Goal: Browse casually

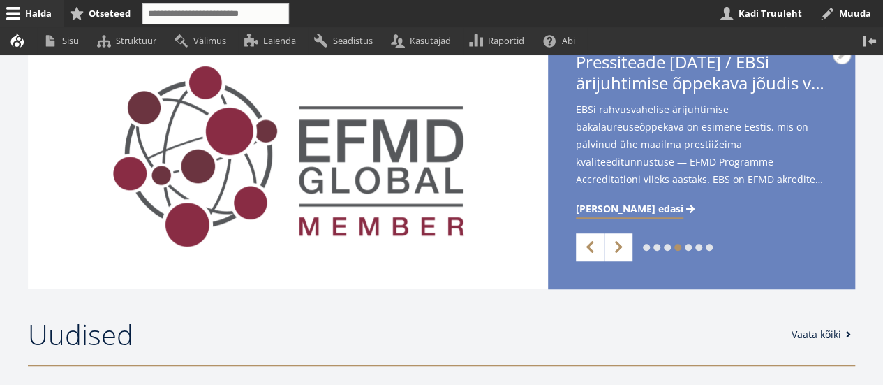
scroll to position [558, 0]
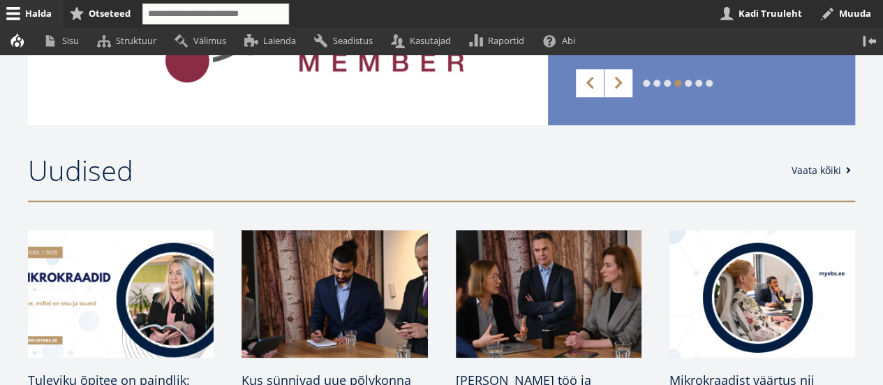
click at [648, 82] on link "1" at bounding box center [646, 83] width 7 height 7
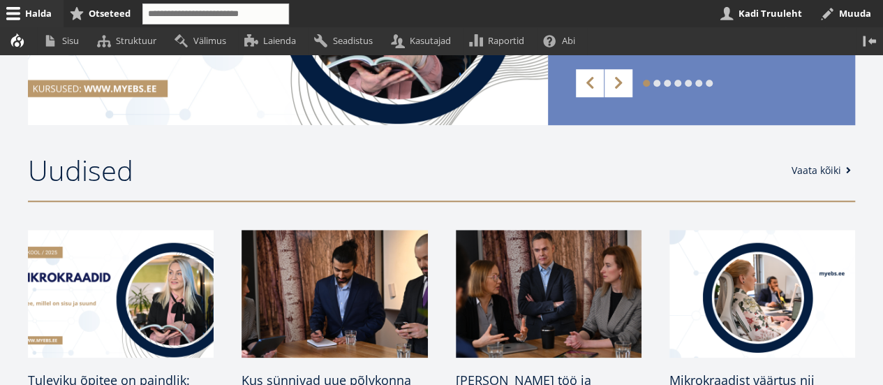
click at [656, 84] on link "2" at bounding box center [656, 83] width 7 height 7
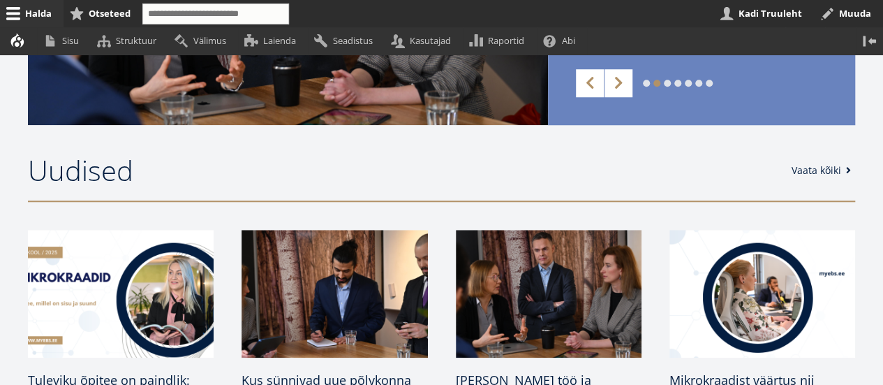
click at [667, 82] on link "3" at bounding box center [667, 83] width 7 height 7
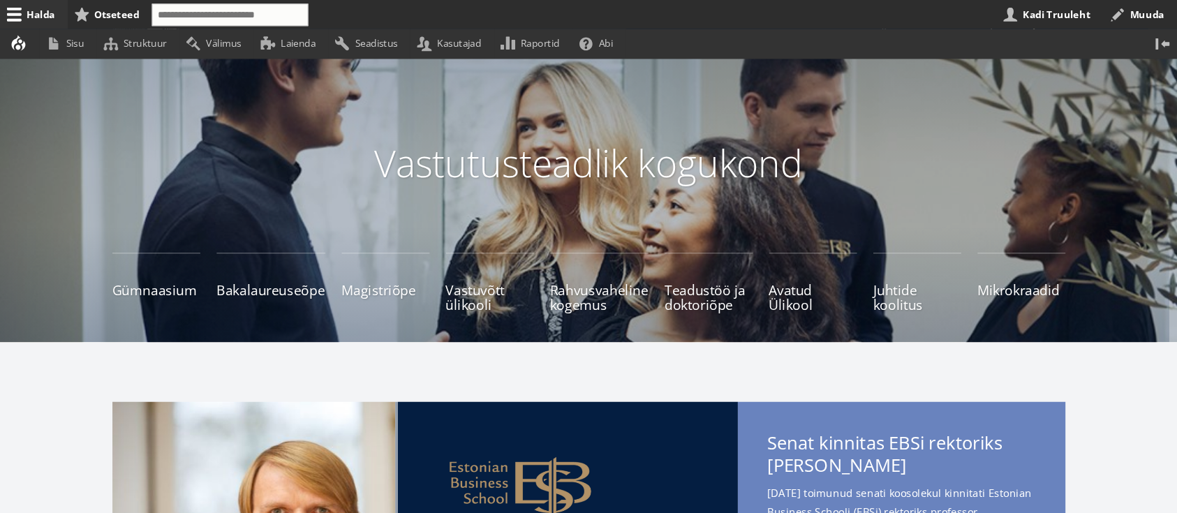
scroll to position [69, 0]
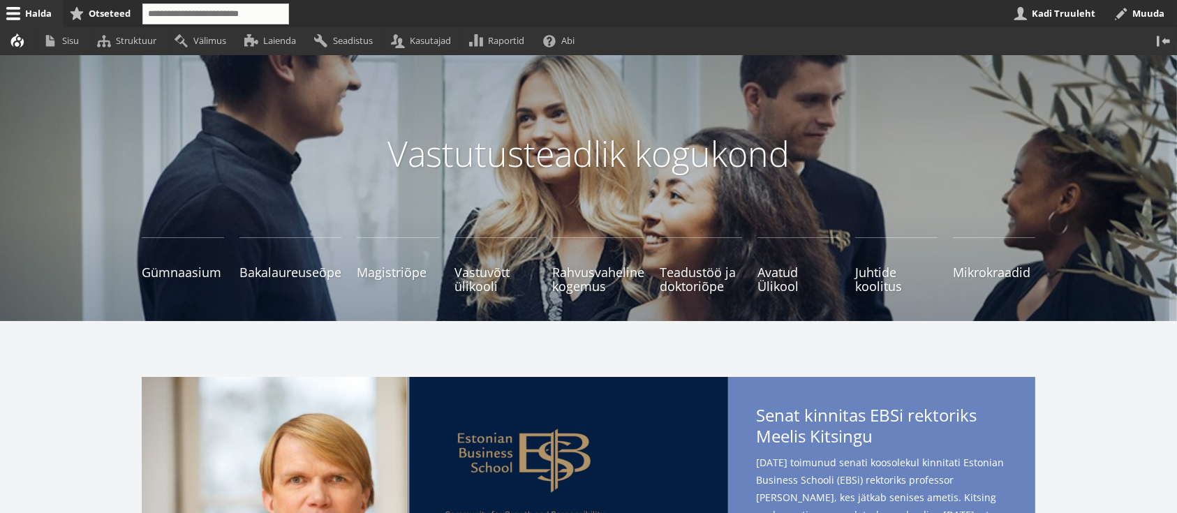
drag, startPoint x: 278, startPoint y: 12, endPoint x: 737, endPoint y: 346, distance: 568.1
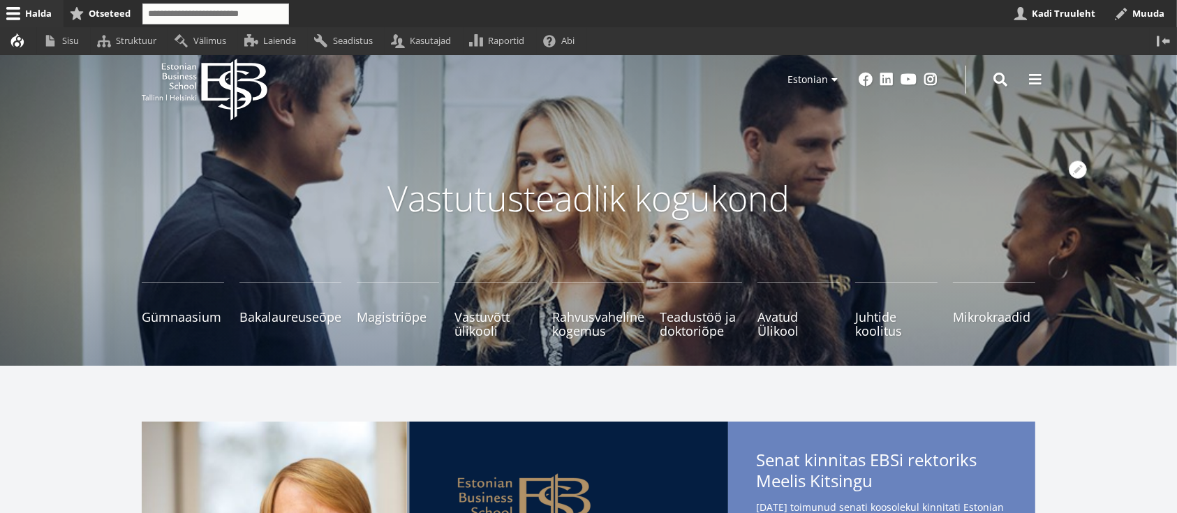
scroll to position [0, 0]
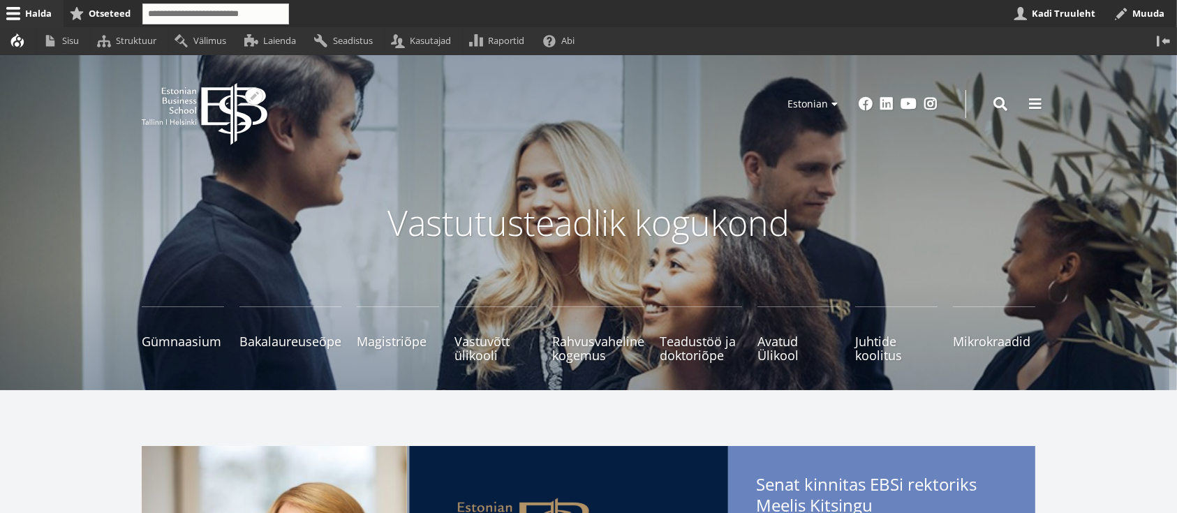
click at [244, 105] on icon "EBS Logo Created with Sketch." at bounding box center [205, 114] width 126 height 62
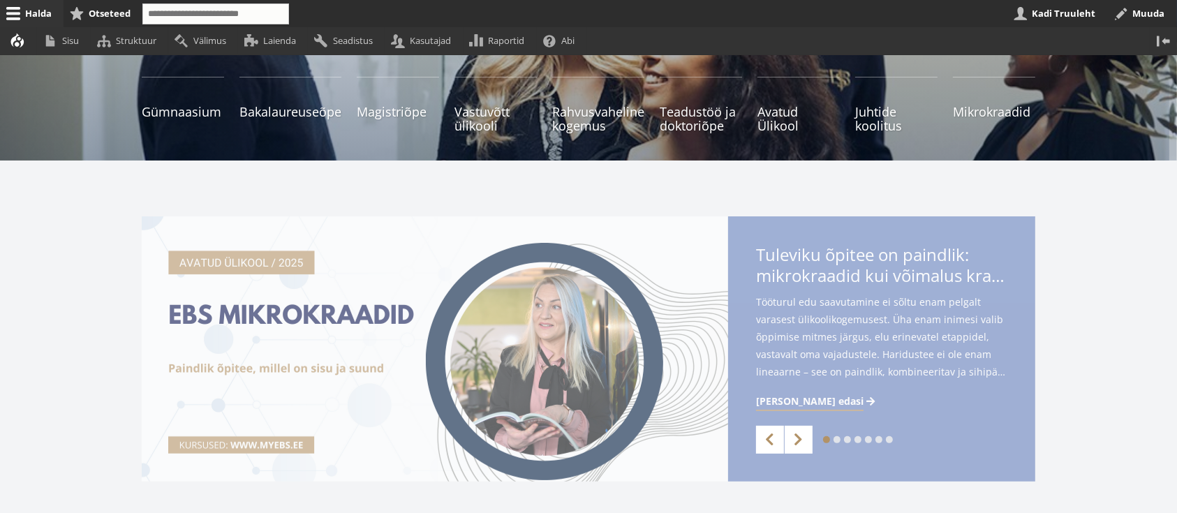
scroll to position [372, 0]
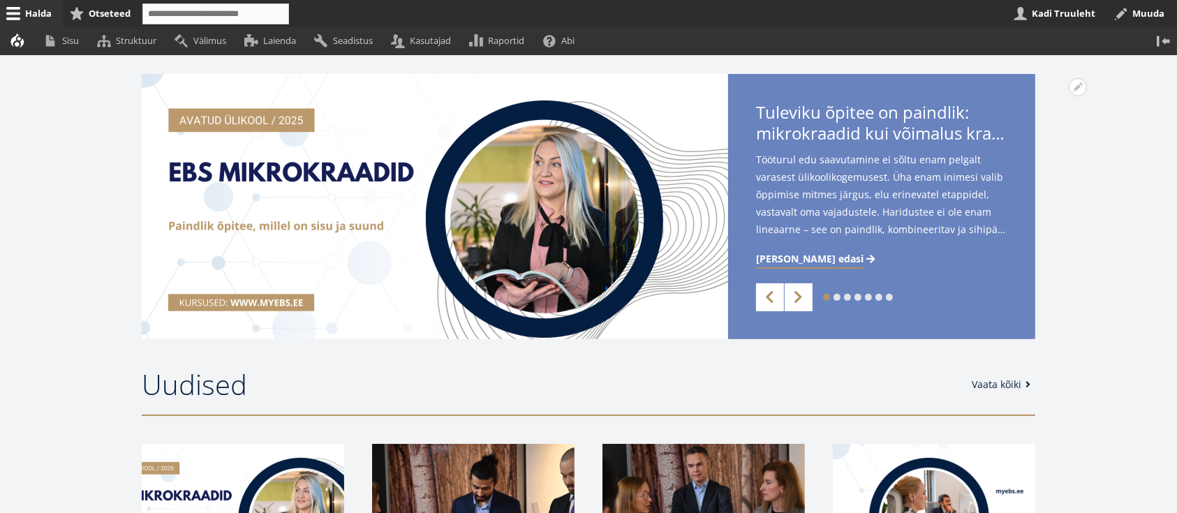
click at [838, 297] on link "2" at bounding box center [836, 297] width 7 height 7
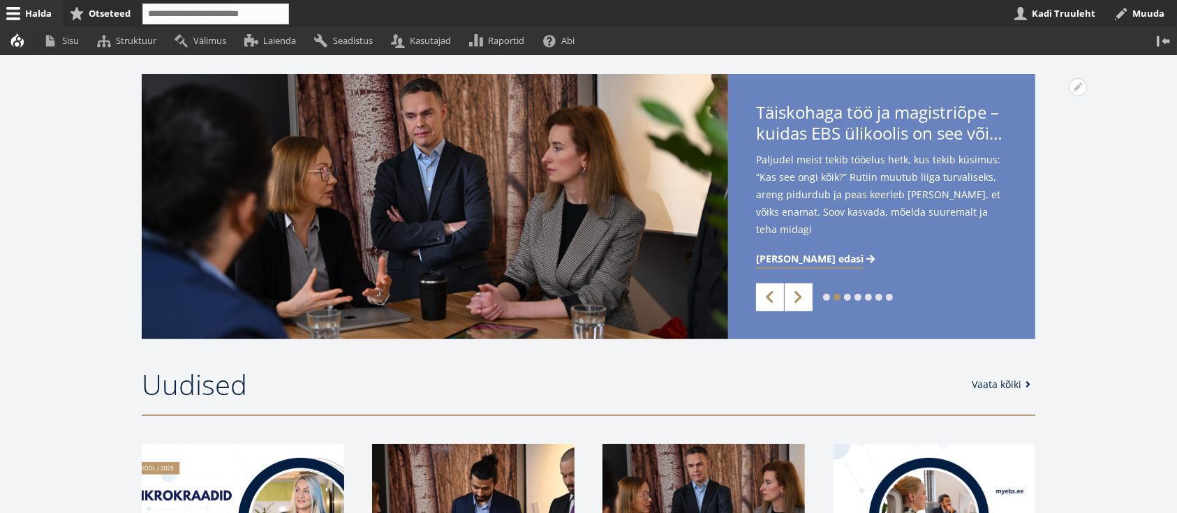
click at [825, 297] on link "1" at bounding box center [826, 297] width 7 height 7
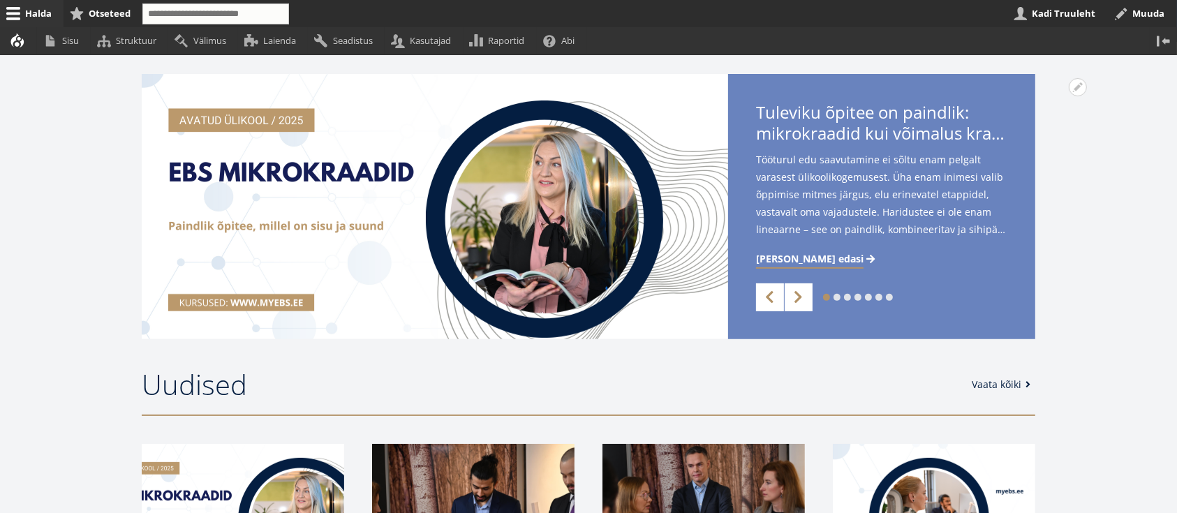
click at [838, 297] on link "2" at bounding box center [836, 297] width 7 height 7
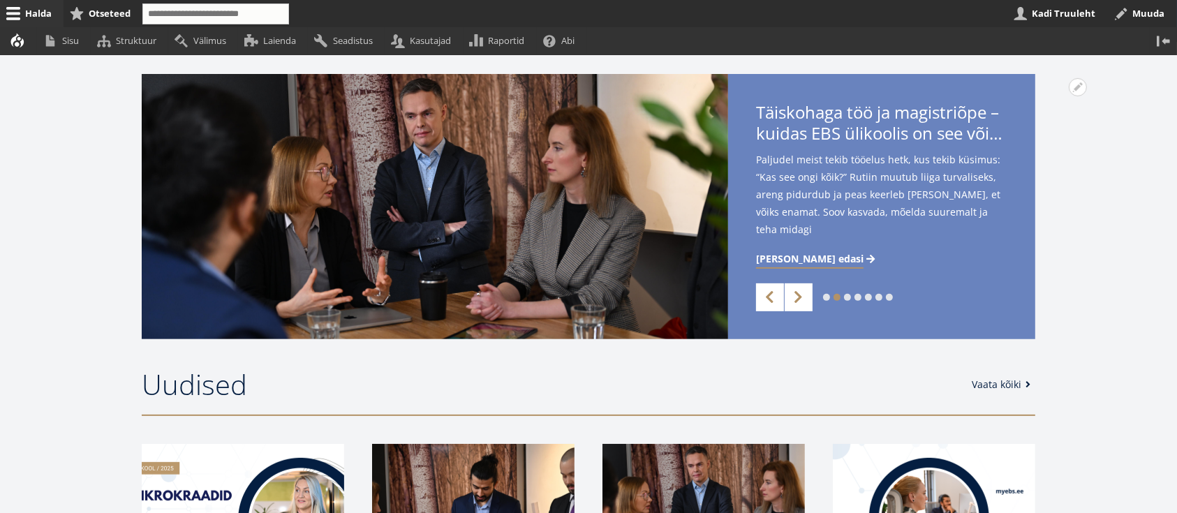
click at [847, 296] on link "3" at bounding box center [847, 297] width 7 height 7
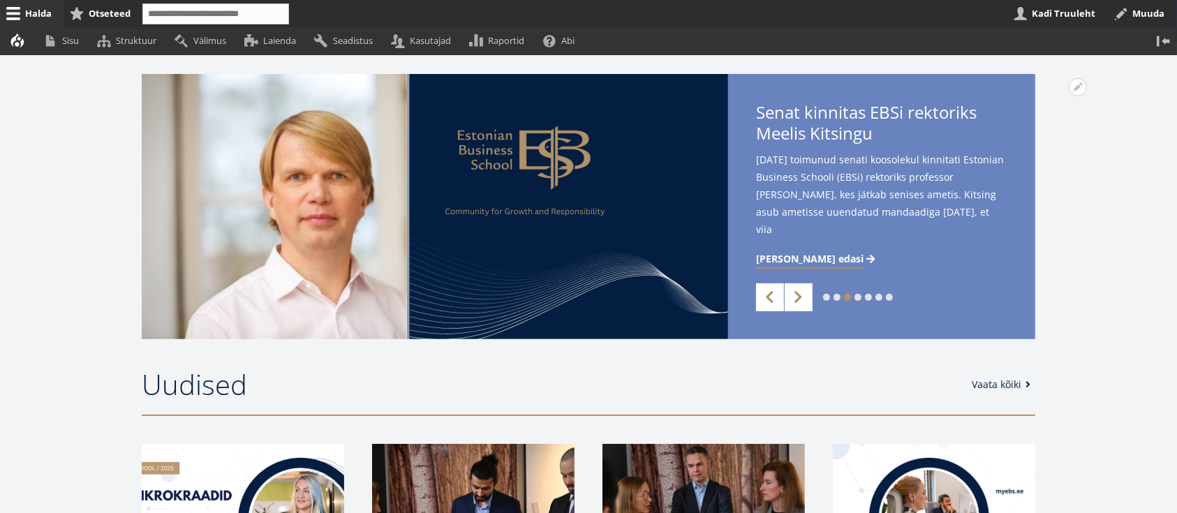
click at [857, 297] on link "4" at bounding box center [857, 297] width 7 height 7
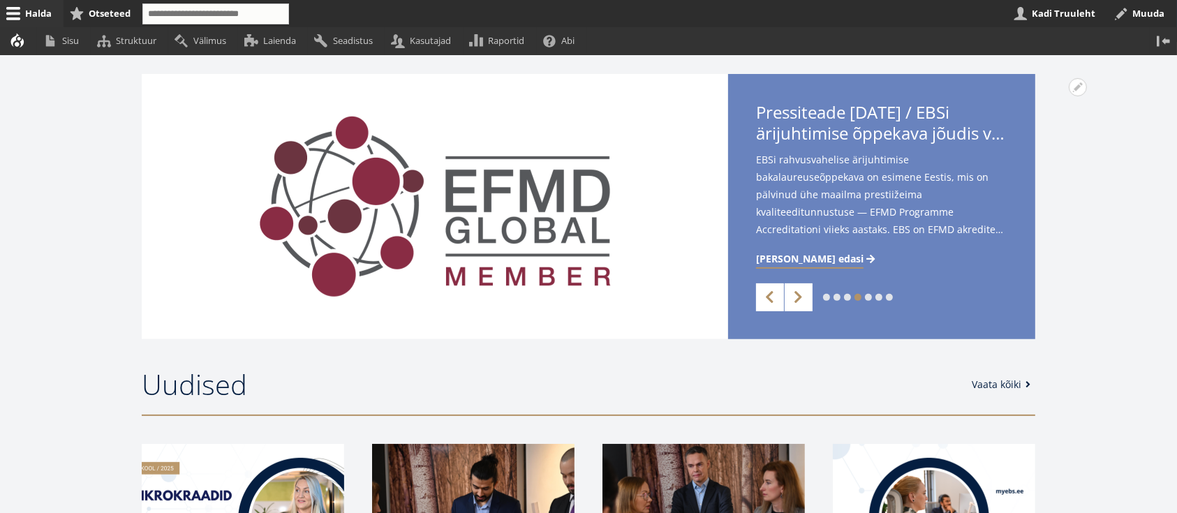
click at [870, 298] on link "5" at bounding box center [868, 297] width 7 height 7
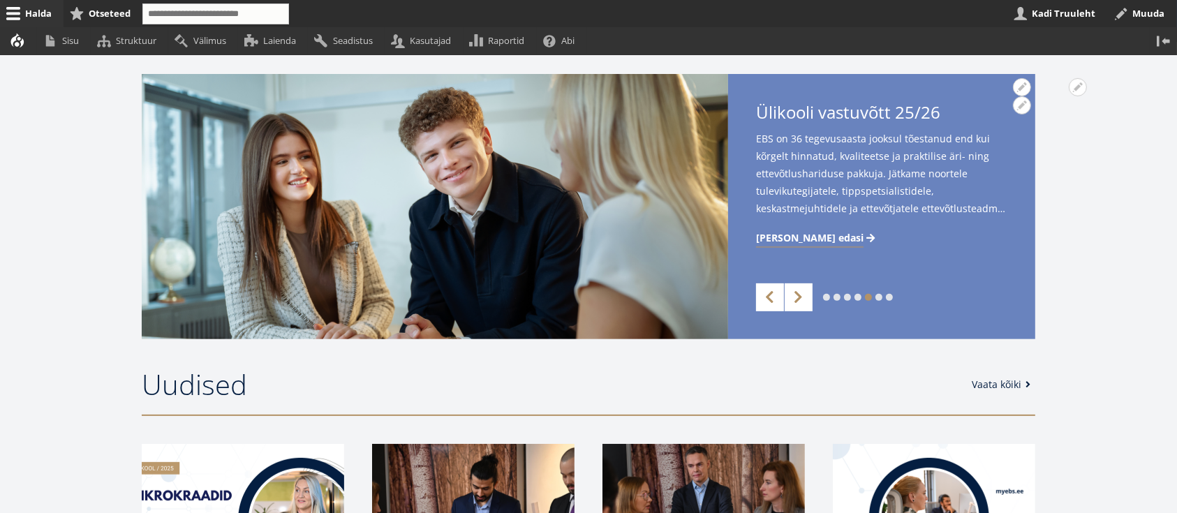
click at [786, 237] on span "[PERSON_NAME] edasi" at bounding box center [809, 238] width 107 height 14
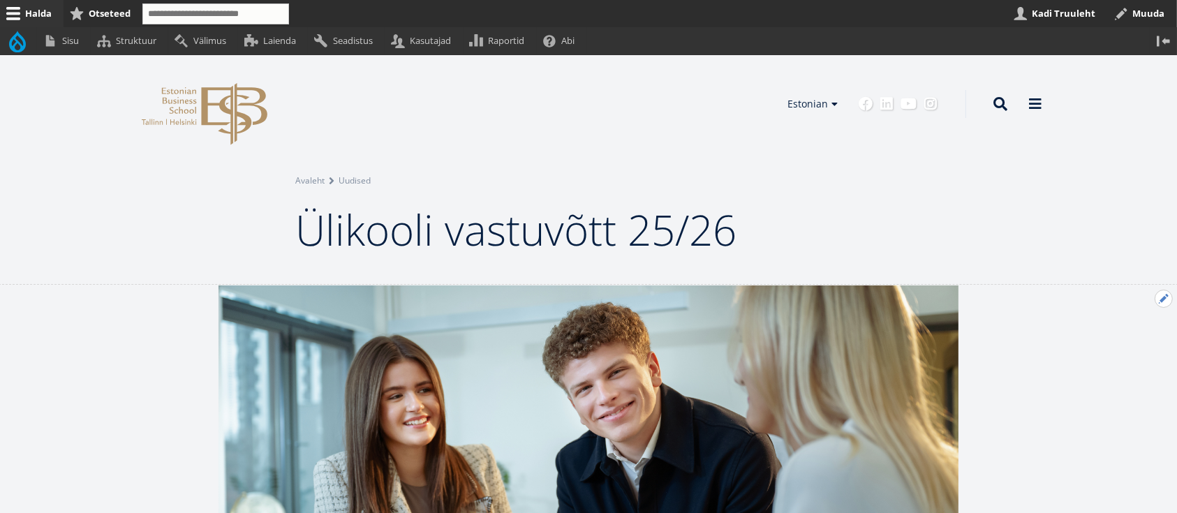
click at [1160, 300] on button "Avatud Eelmine uudis seaded" at bounding box center [1163, 299] width 18 height 18
click at [1128, 334] on link "Muuda" at bounding box center [1140, 336] width 64 height 15
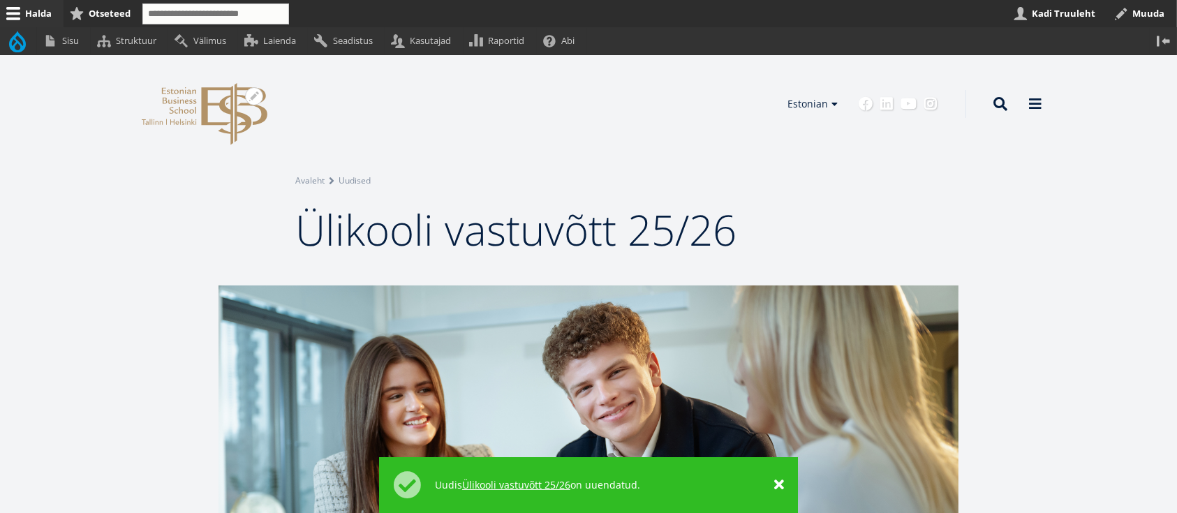
click at [179, 105] on icon "EBS Logo Created with Sketch." at bounding box center [205, 114] width 126 height 62
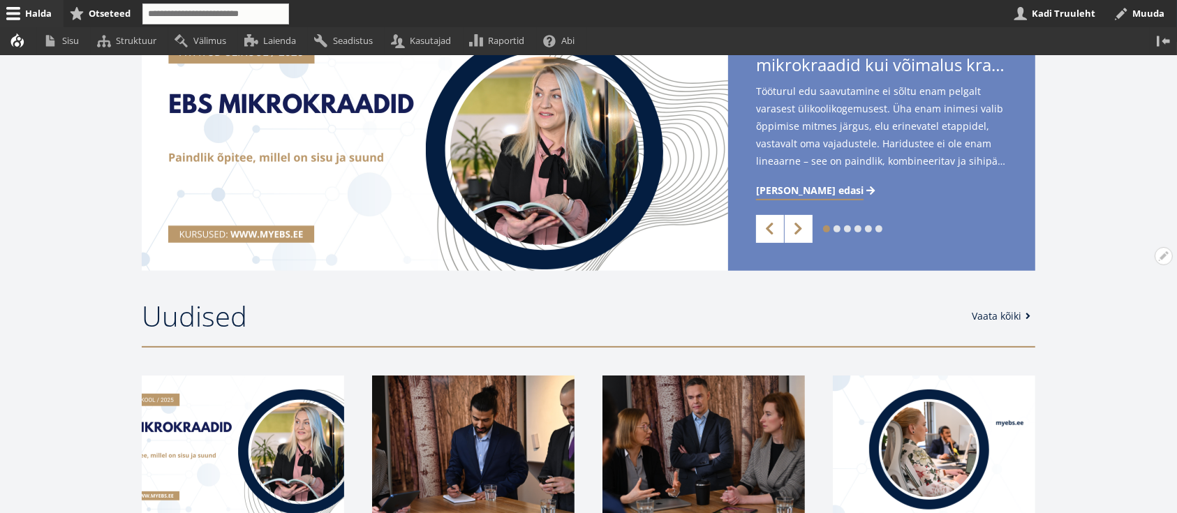
scroll to position [465, 0]
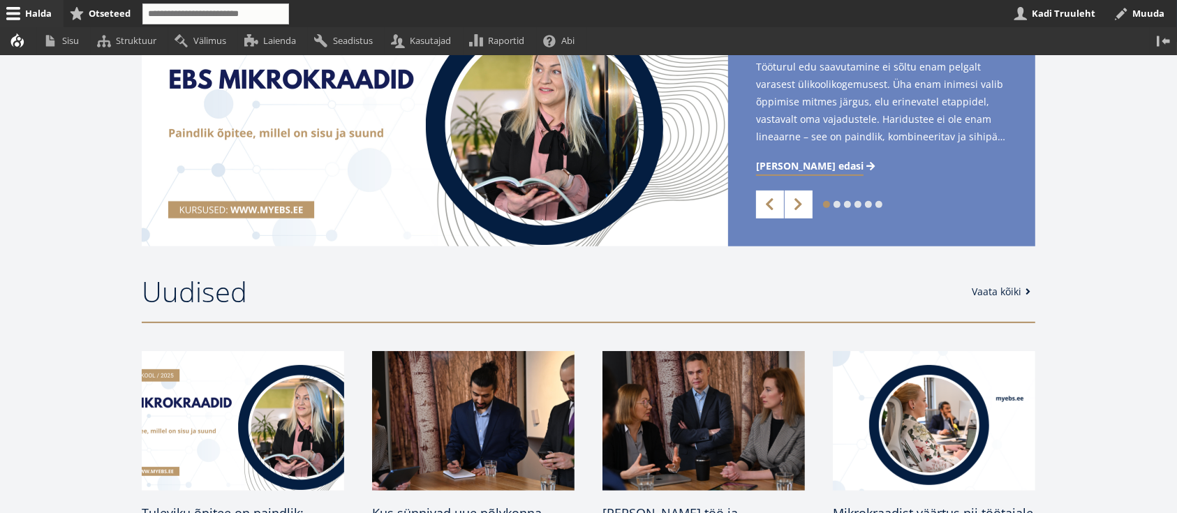
click at [838, 205] on link "2" at bounding box center [836, 204] width 7 height 7
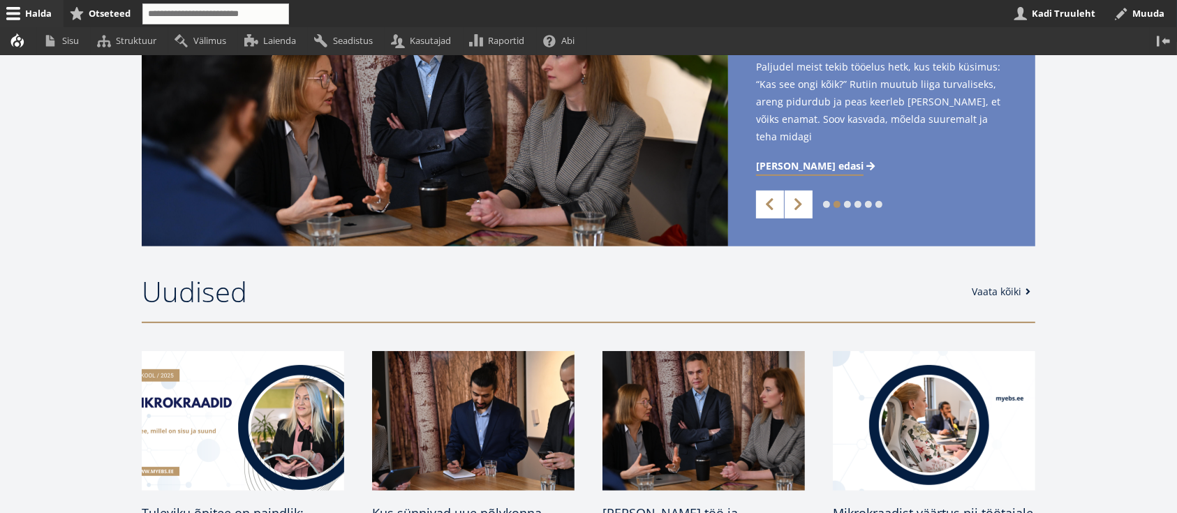
click at [848, 204] on link "3" at bounding box center [847, 204] width 7 height 7
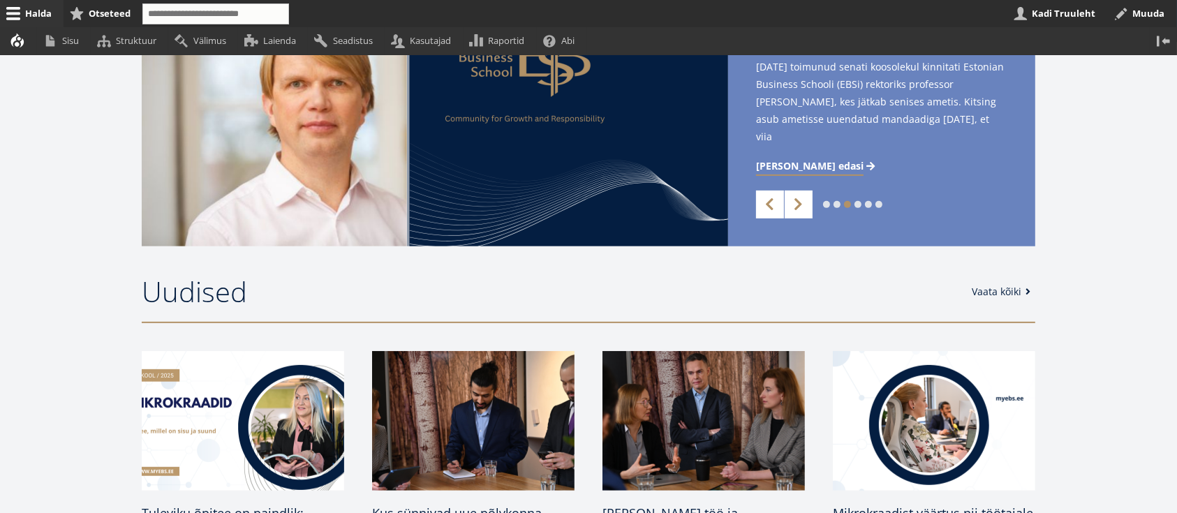
click at [857, 204] on link "4" at bounding box center [857, 204] width 7 height 7
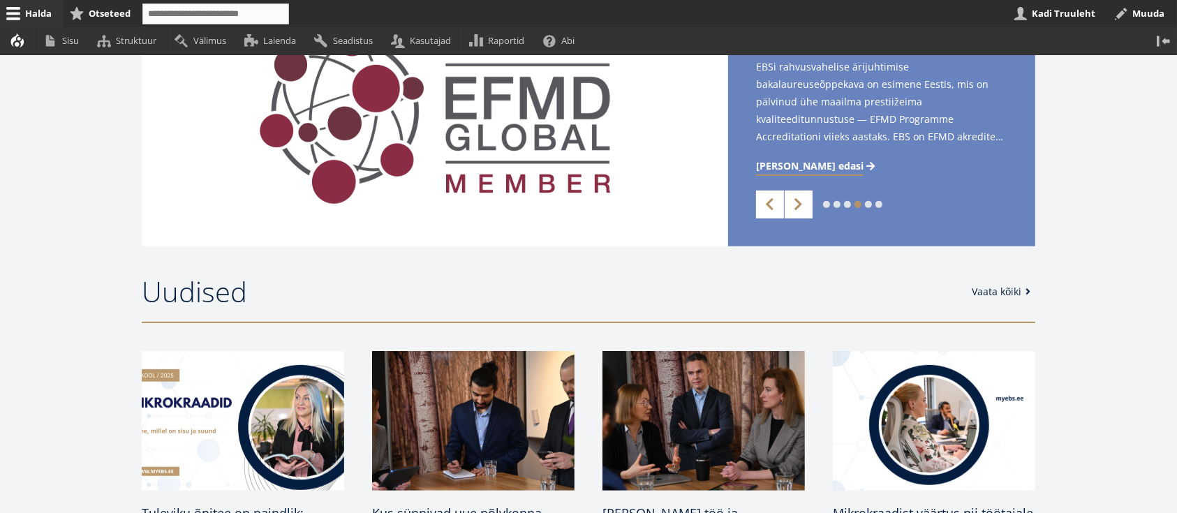
click at [867, 203] on link "5" at bounding box center [868, 204] width 7 height 7
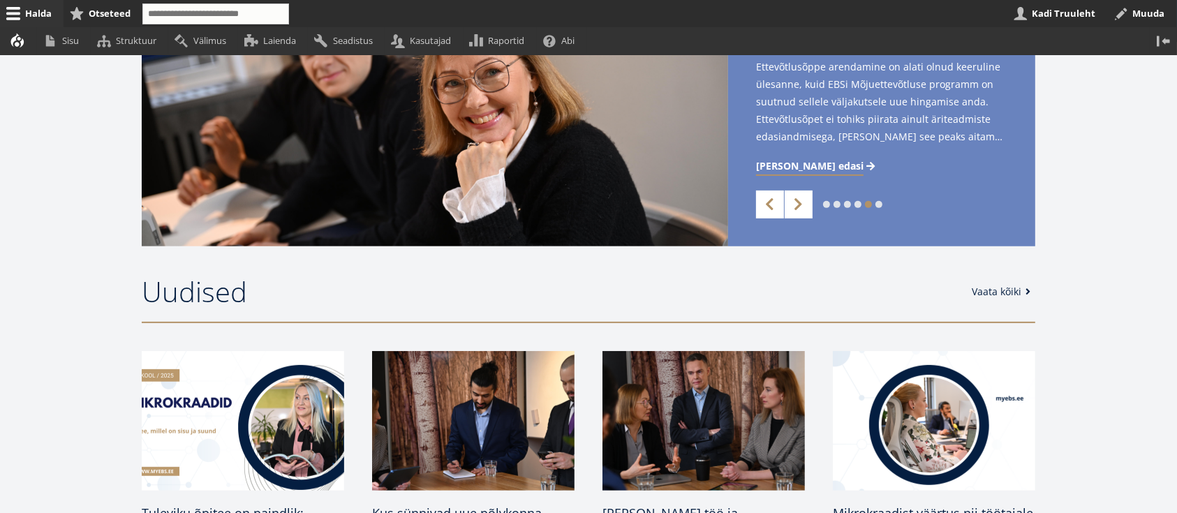
click at [879, 204] on link "6" at bounding box center [878, 204] width 7 height 7
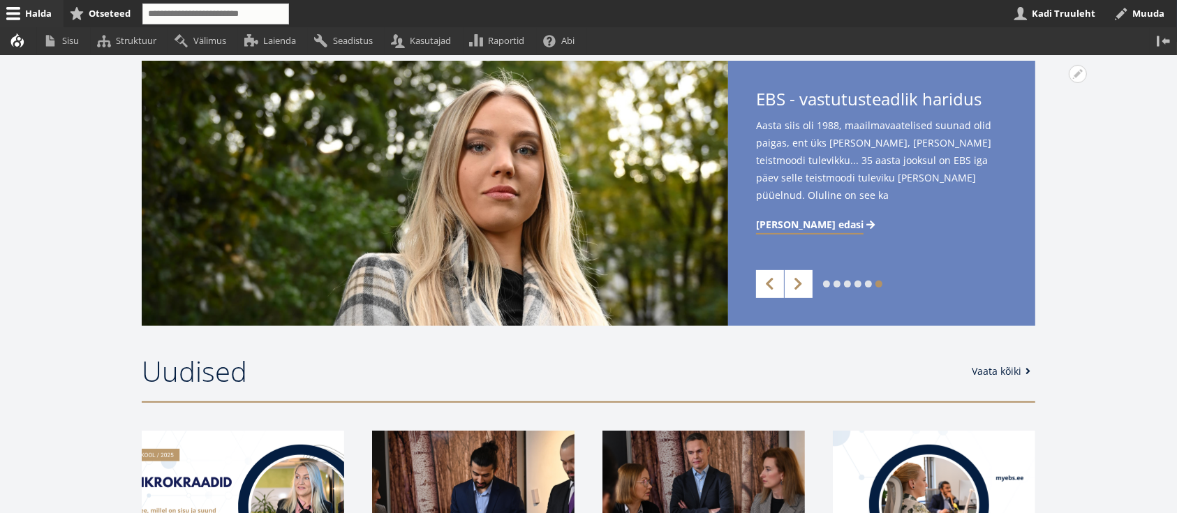
scroll to position [279, 0]
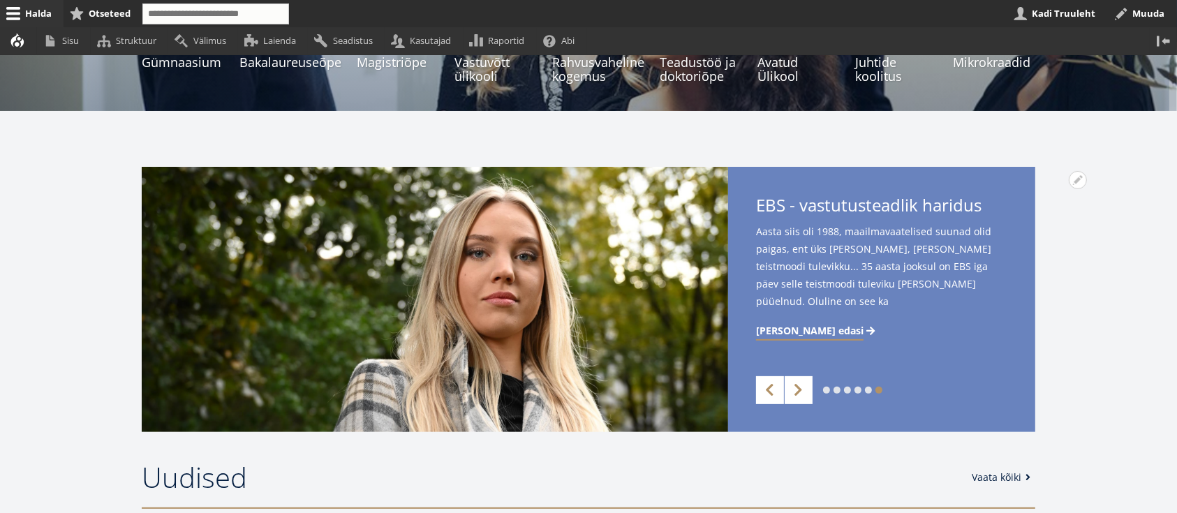
click at [870, 387] on link "5" at bounding box center [868, 390] width 7 height 7
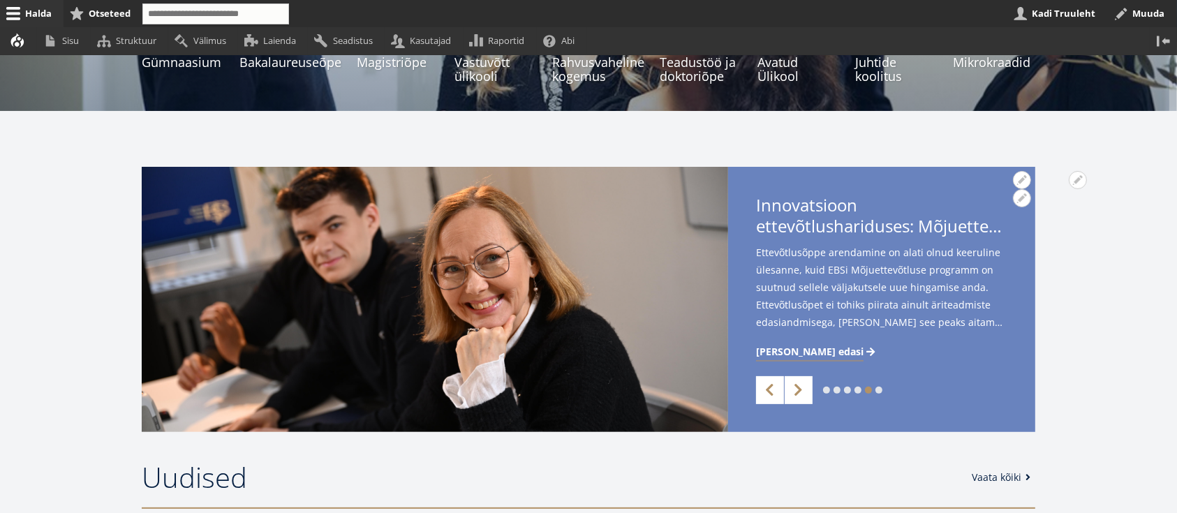
click at [787, 348] on span "[PERSON_NAME] edasi" at bounding box center [809, 352] width 107 height 14
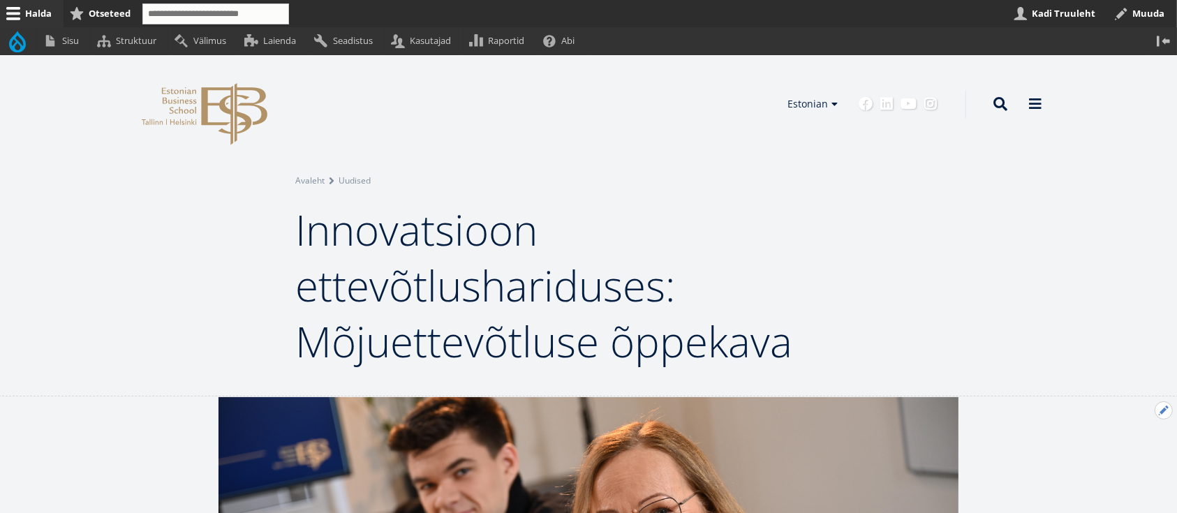
click at [1164, 406] on button "Avatud Eelmine uudis seaded" at bounding box center [1163, 410] width 18 height 18
click at [1126, 444] on link "Muuda" at bounding box center [1140, 448] width 64 height 15
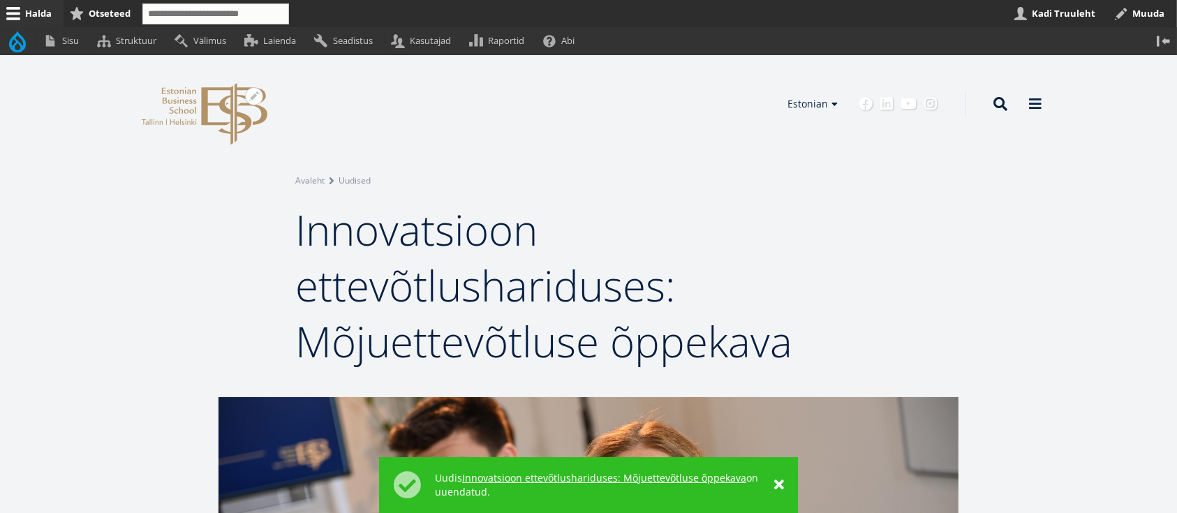
click at [188, 107] on icon "EBS Logo Created with Sketch." at bounding box center [205, 114] width 126 height 62
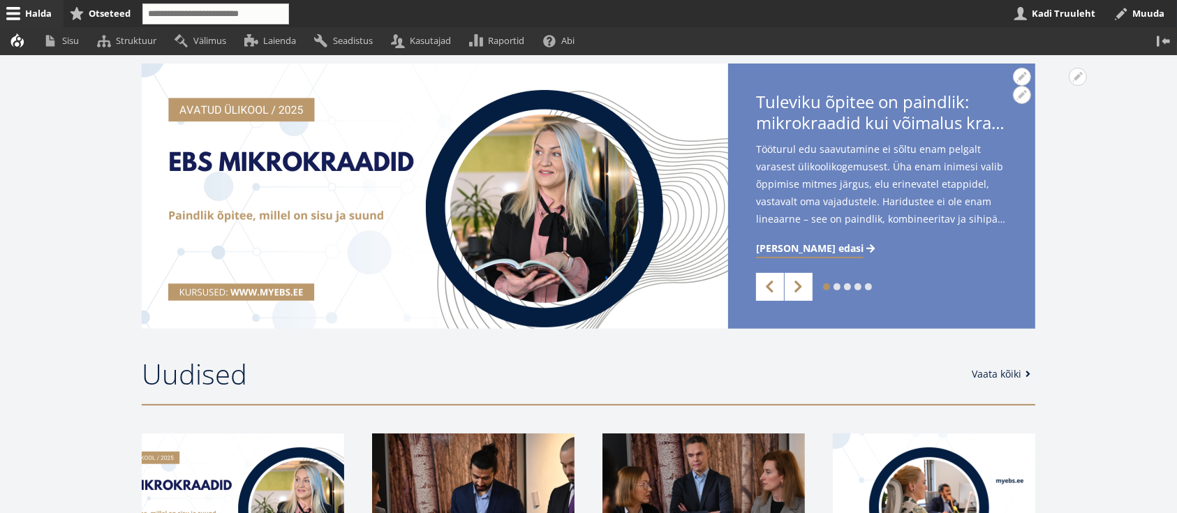
scroll to position [279, 0]
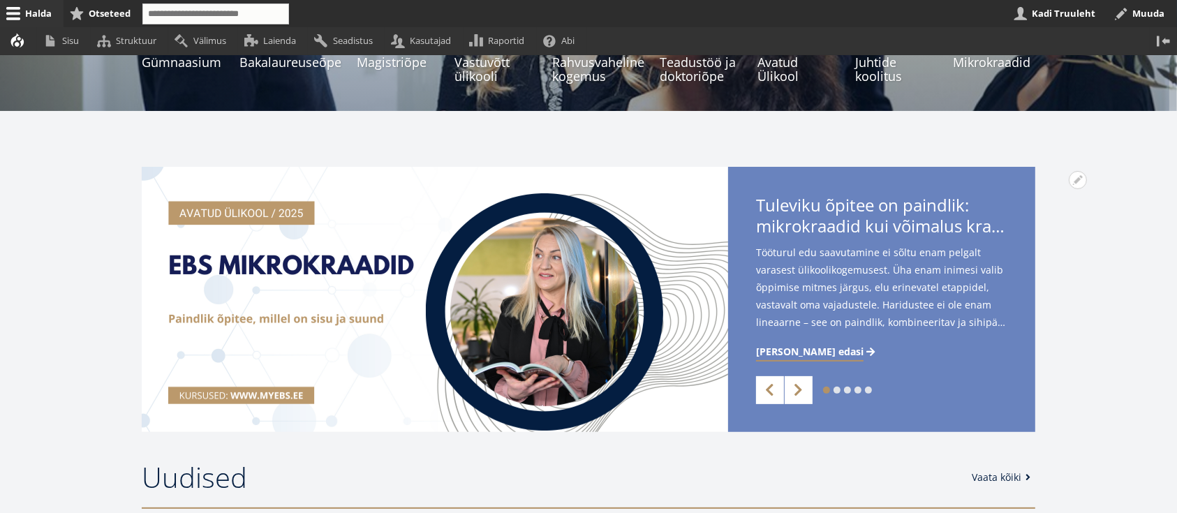
click at [838, 389] on link "2" at bounding box center [836, 390] width 7 height 7
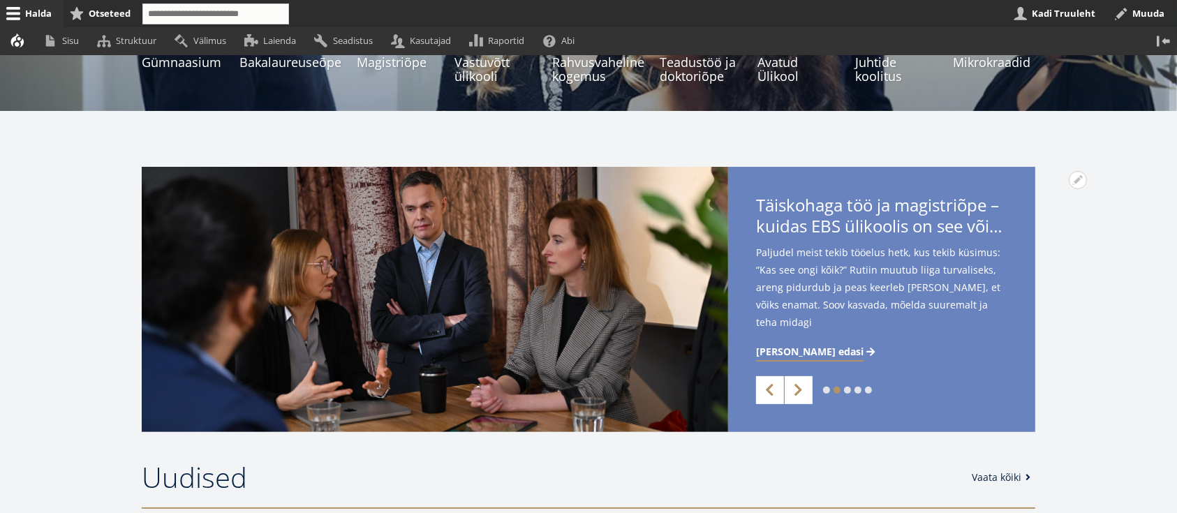
click at [869, 390] on link "5" at bounding box center [868, 390] width 7 height 7
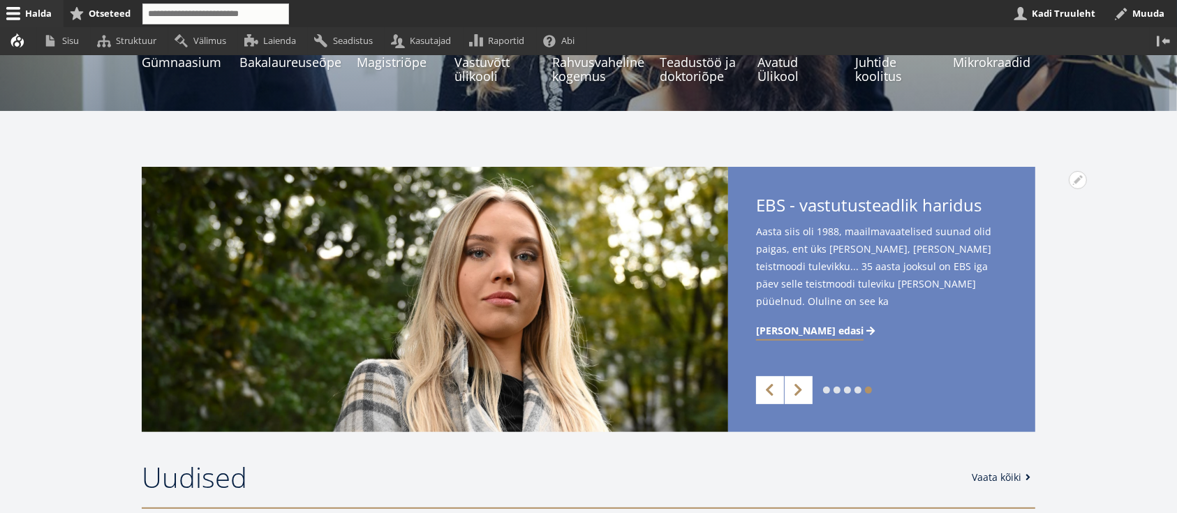
click at [857, 390] on link "4" at bounding box center [857, 390] width 7 height 7
